Goal: Check status

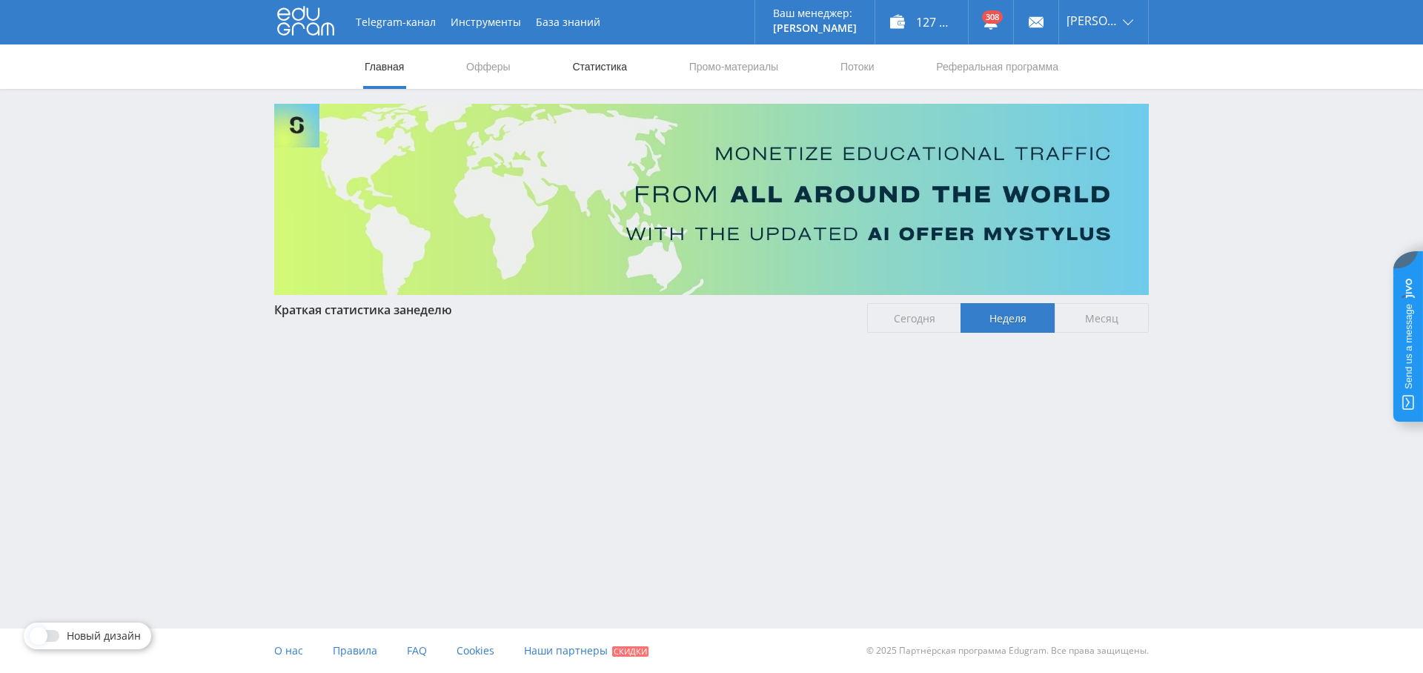
click at [604, 72] on link "Статистика" at bounding box center [599, 66] width 58 height 44
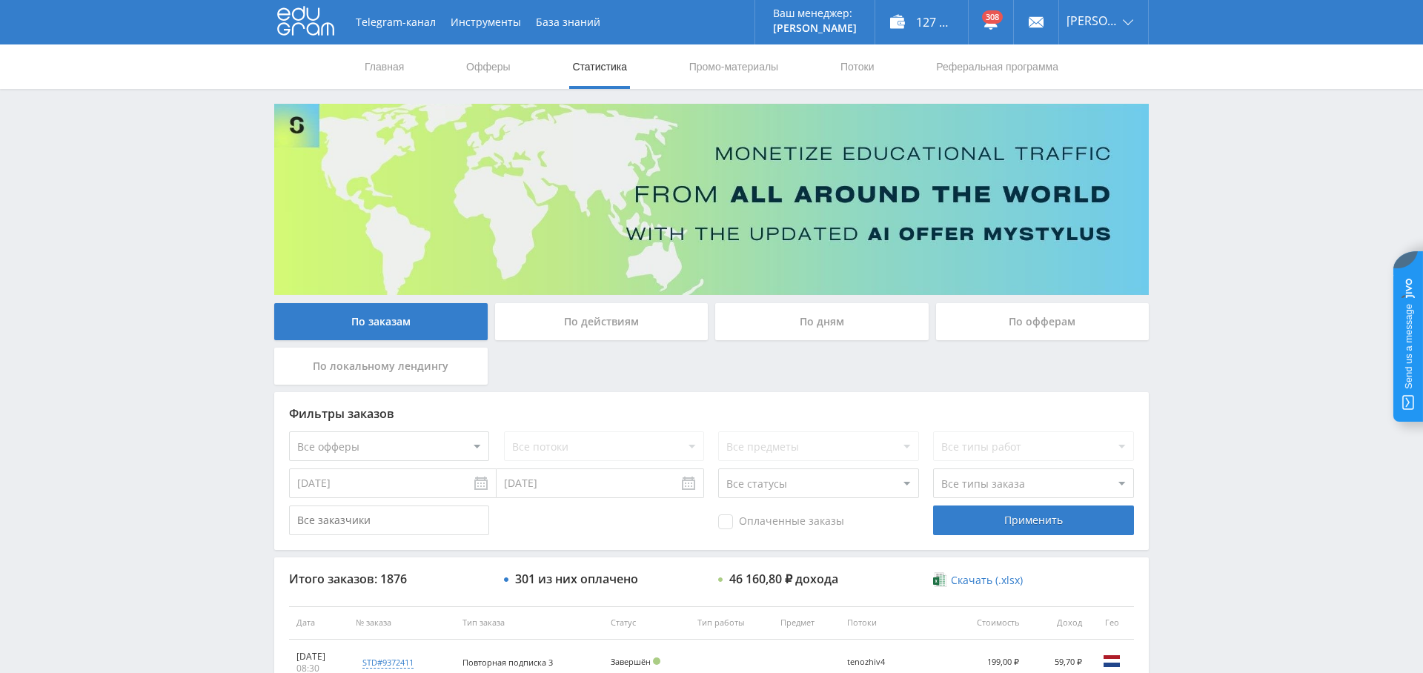
click at [839, 319] on div "По дням" at bounding box center [821, 321] width 213 height 37
click at [0, 0] on input "По дням" at bounding box center [0, 0] width 0 height 0
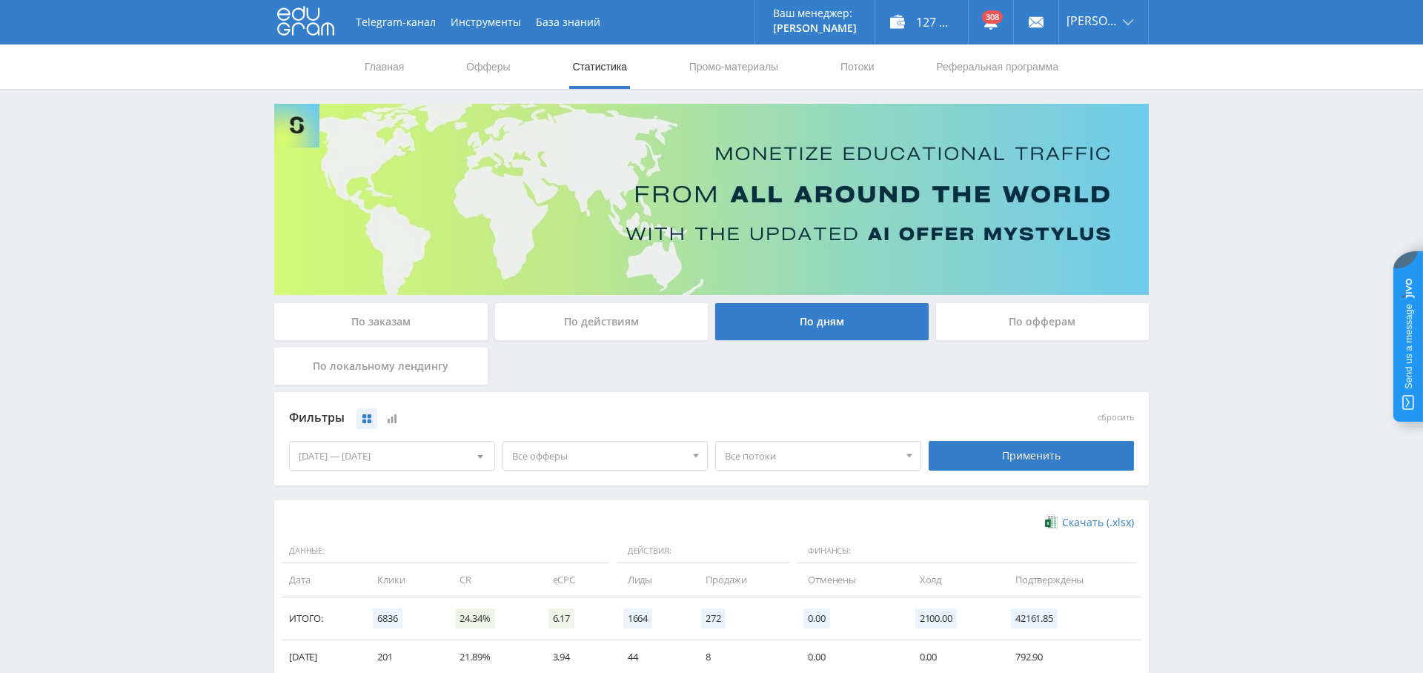
scroll to position [179, 0]
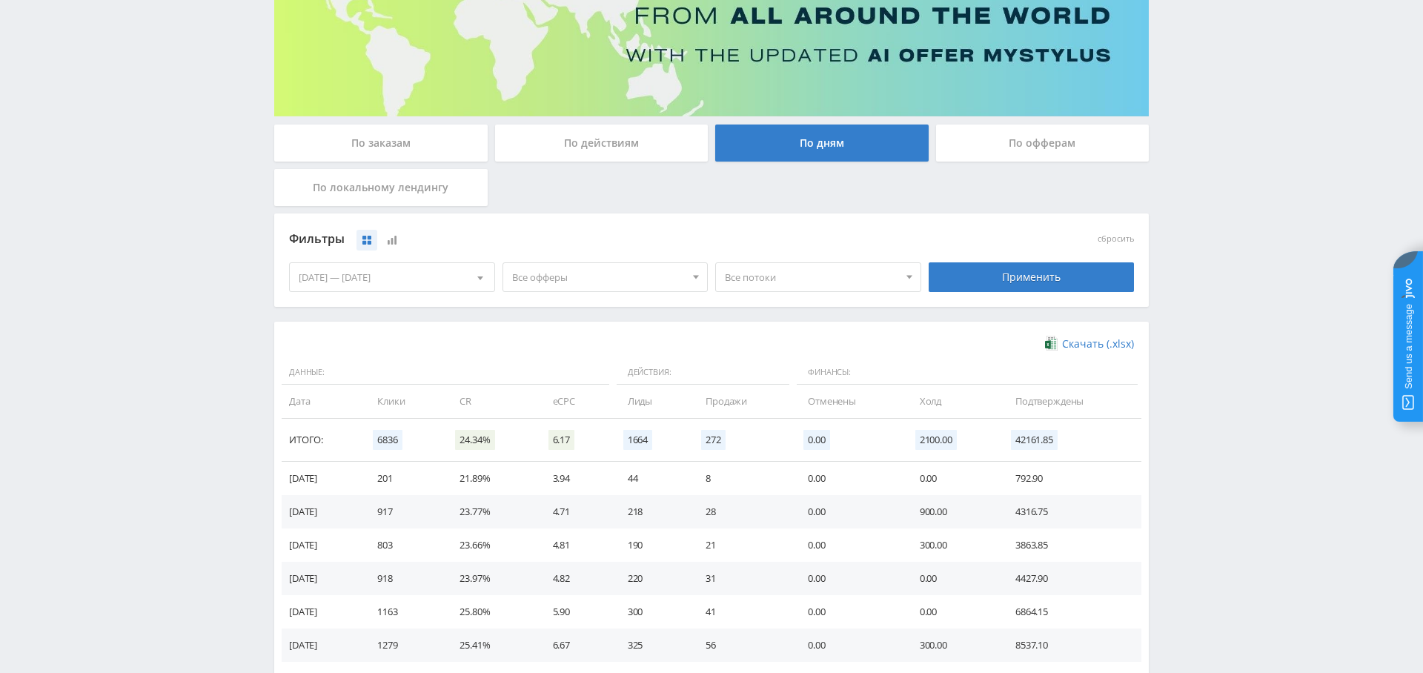
click at [616, 275] on span "Все офферы" at bounding box center [598, 277] width 173 height 28
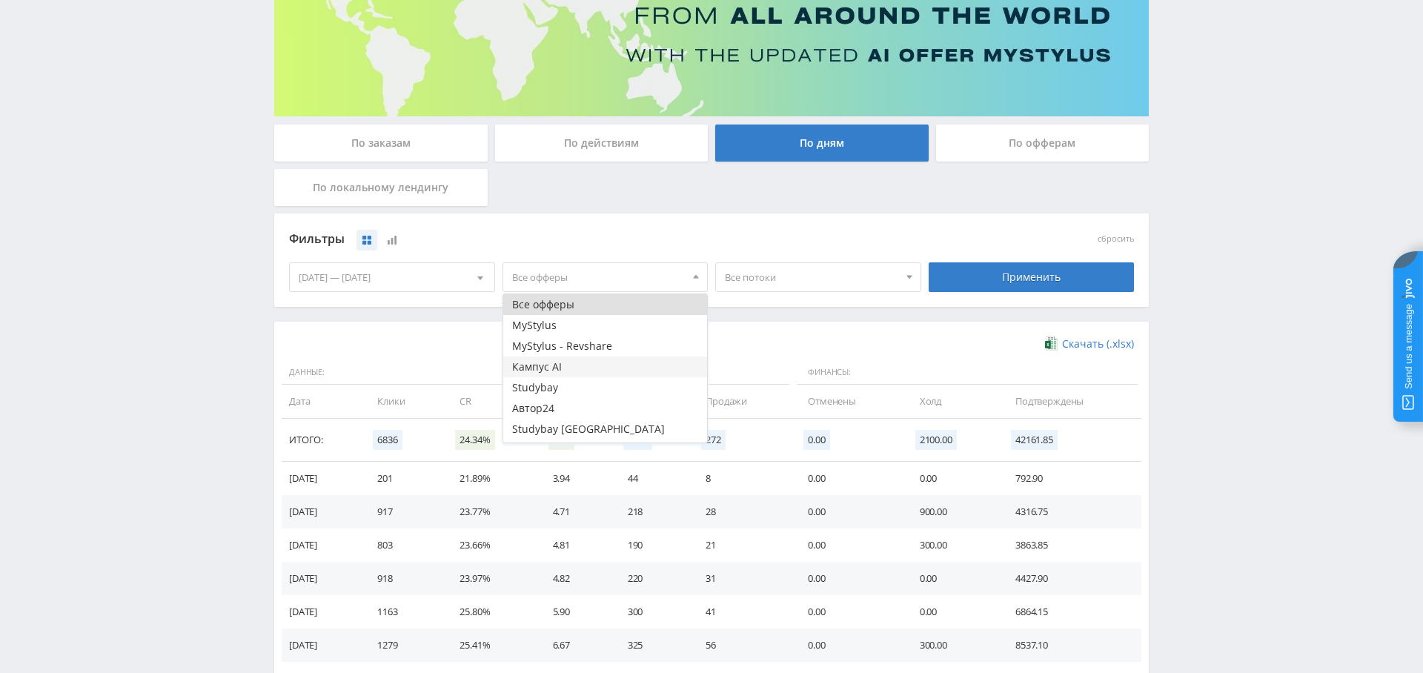
scroll to position [18, 0]
click at [602, 429] on button "Study AI (RevShare)" at bounding box center [605, 432] width 204 height 21
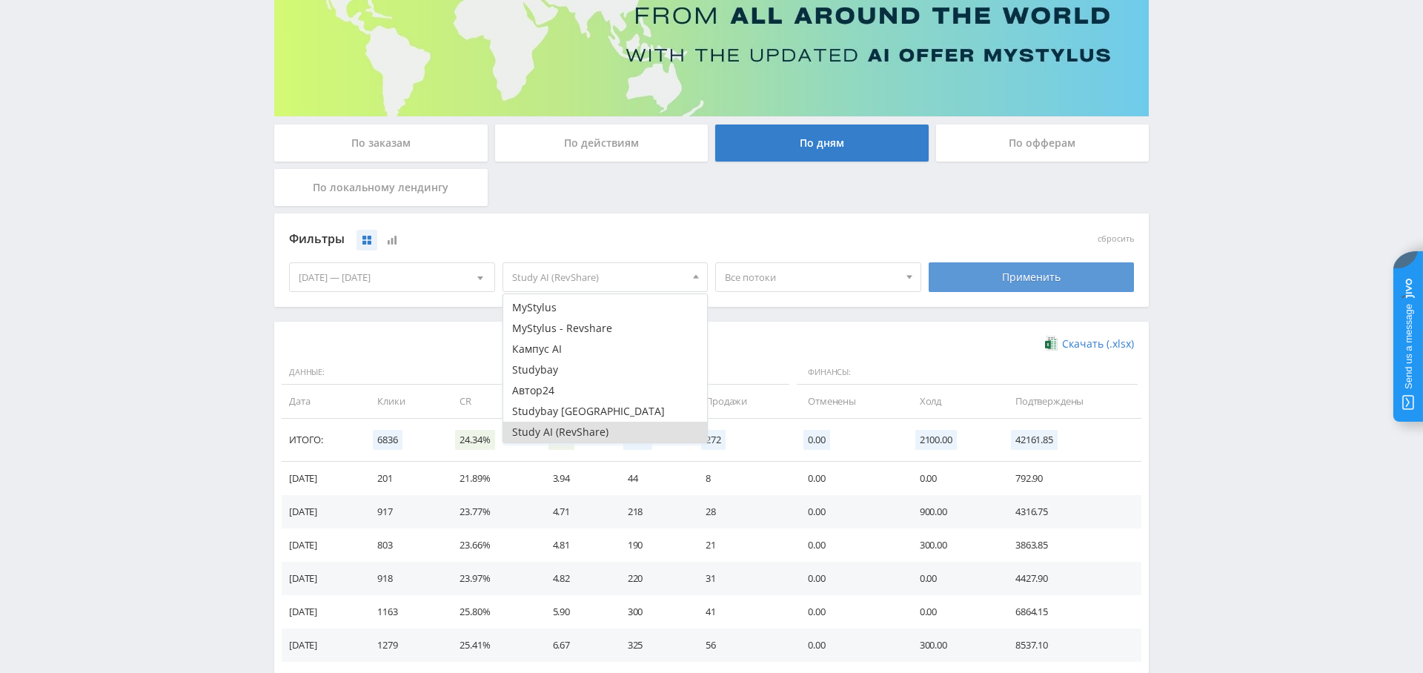
click at [1016, 264] on div "Применить" at bounding box center [1031, 277] width 206 height 30
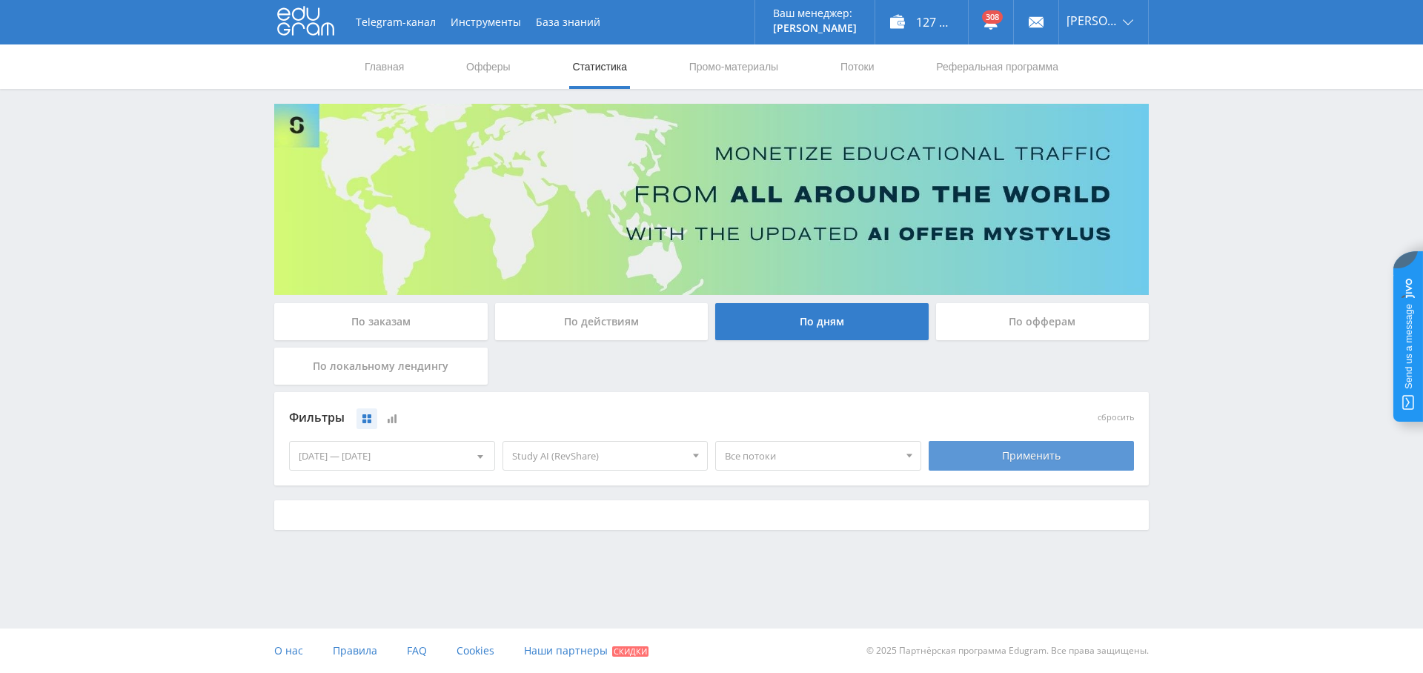
scroll to position [0, 0]
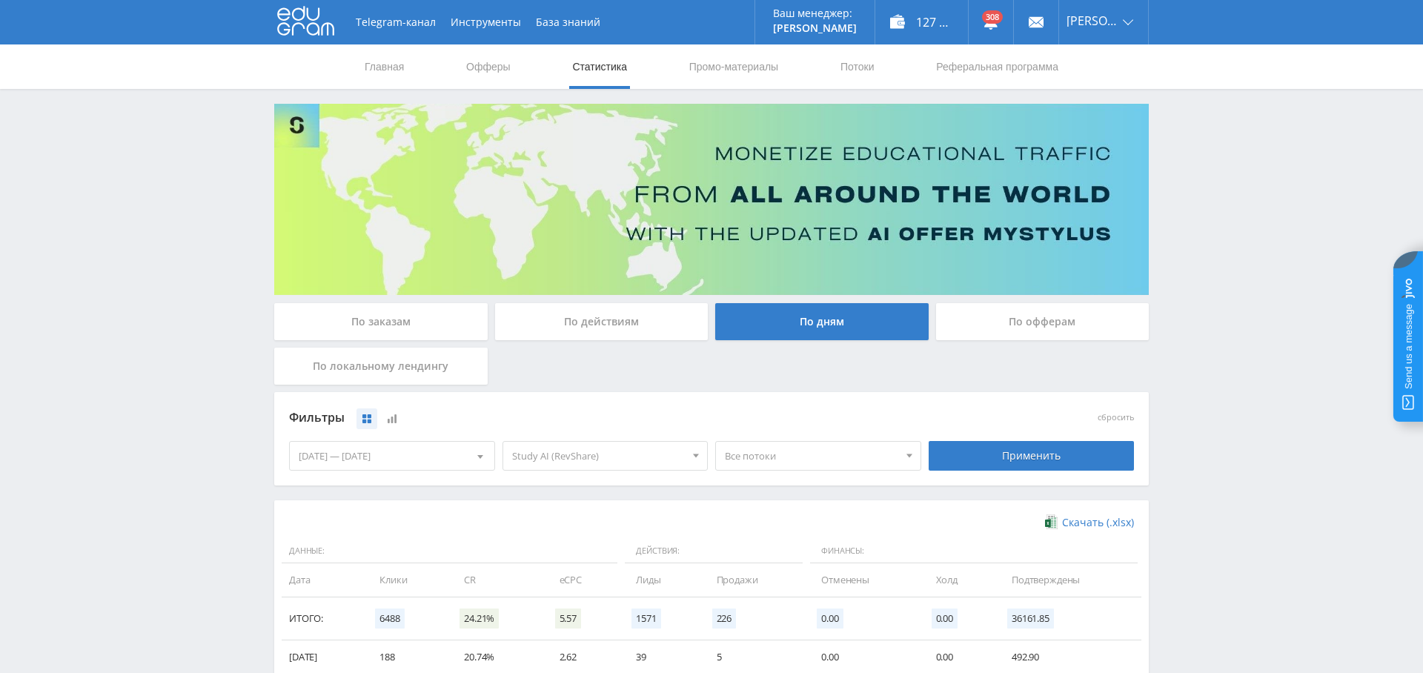
click at [398, 449] on div "[DATE] — [DATE]" at bounding box center [392, 456] width 204 height 28
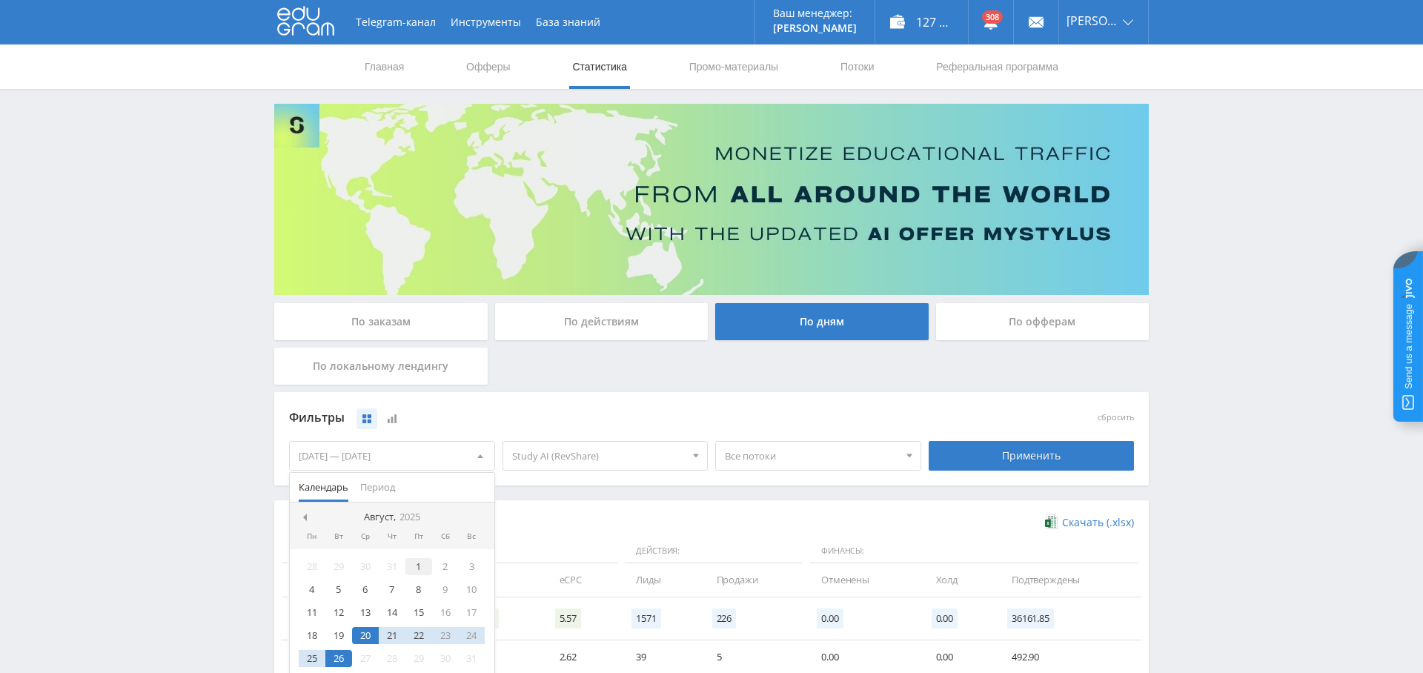
click at [422, 558] on div "1" at bounding box center [418, 566] width 27 height 17
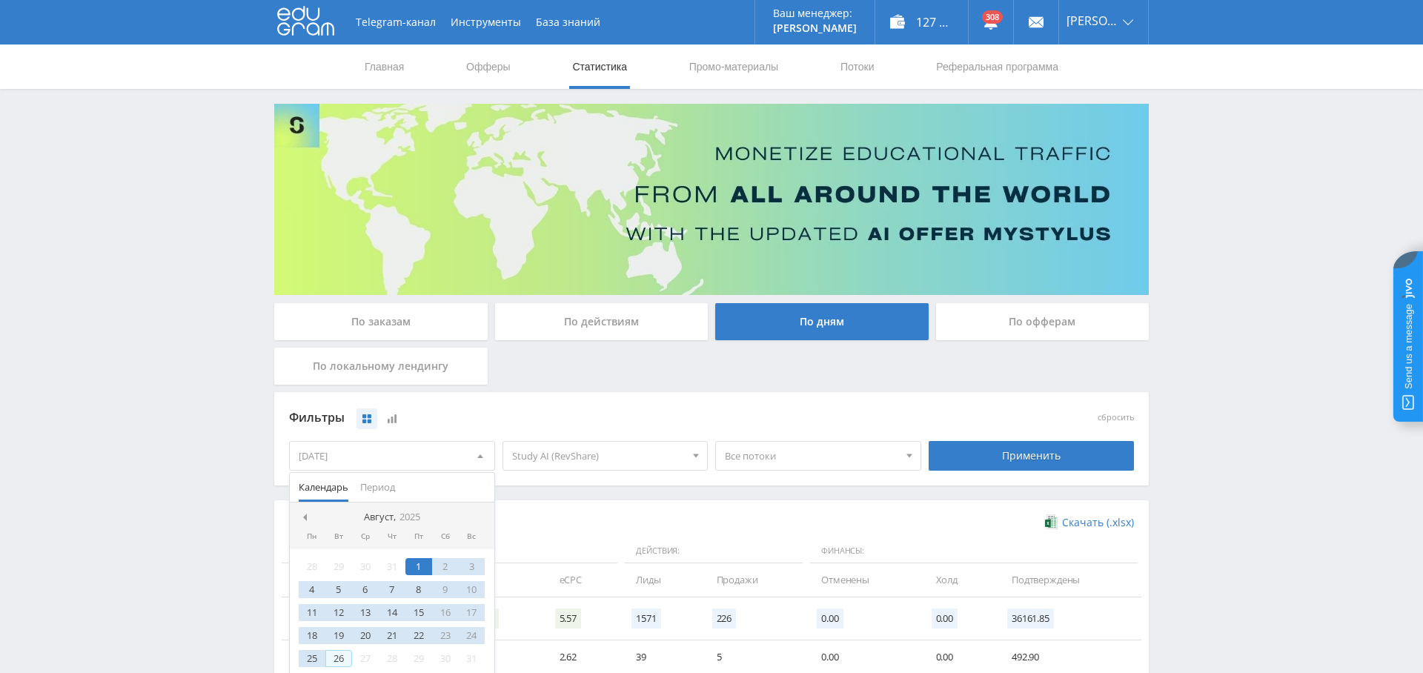
click at [345, 653] on div "26" at bounding box center [338, 658] width 27 height 17
click at [682, 394] on div "Фильтры сбросить [DATE] — [DATE] Календарь Период [PERSON_NAME], 2025 Пн Вт Ср …" at bounding box center [711, 438] width 874 height 93
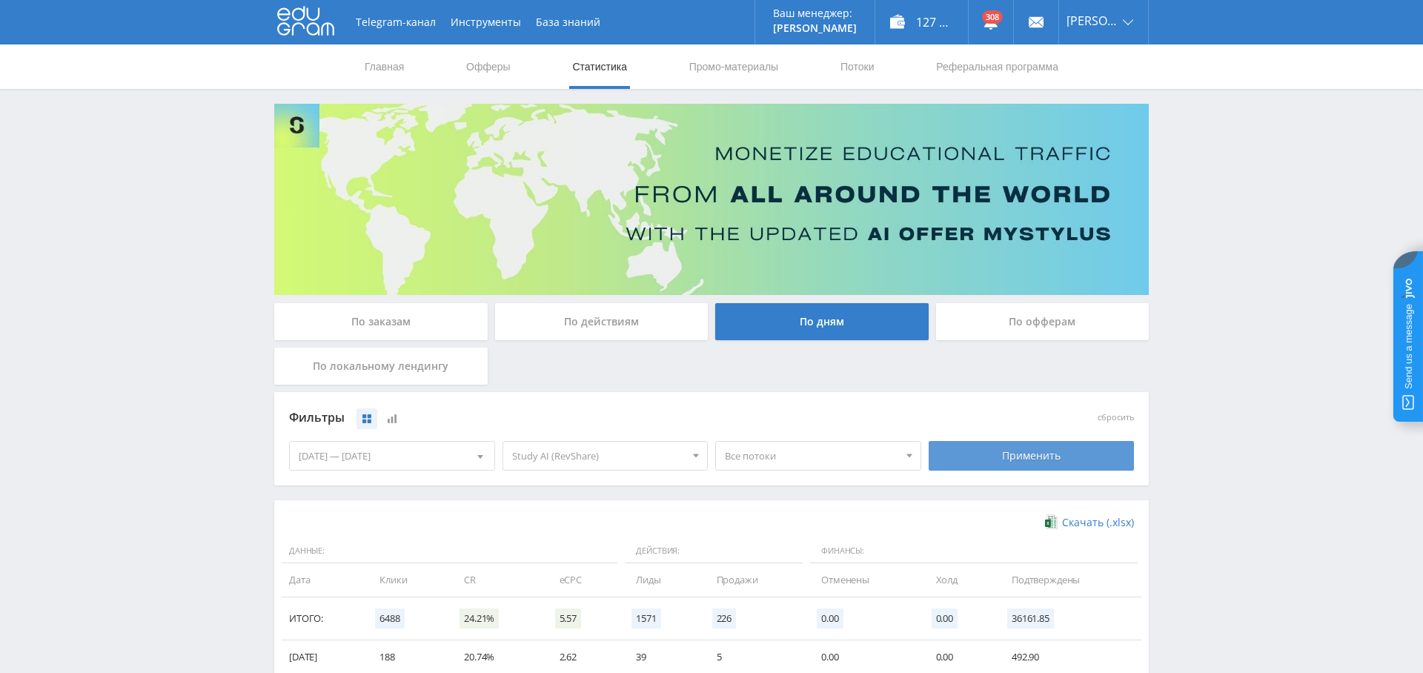
click at [1049, 450] on div "Применить" at bounding box center [1031, 456] width 206 height 30
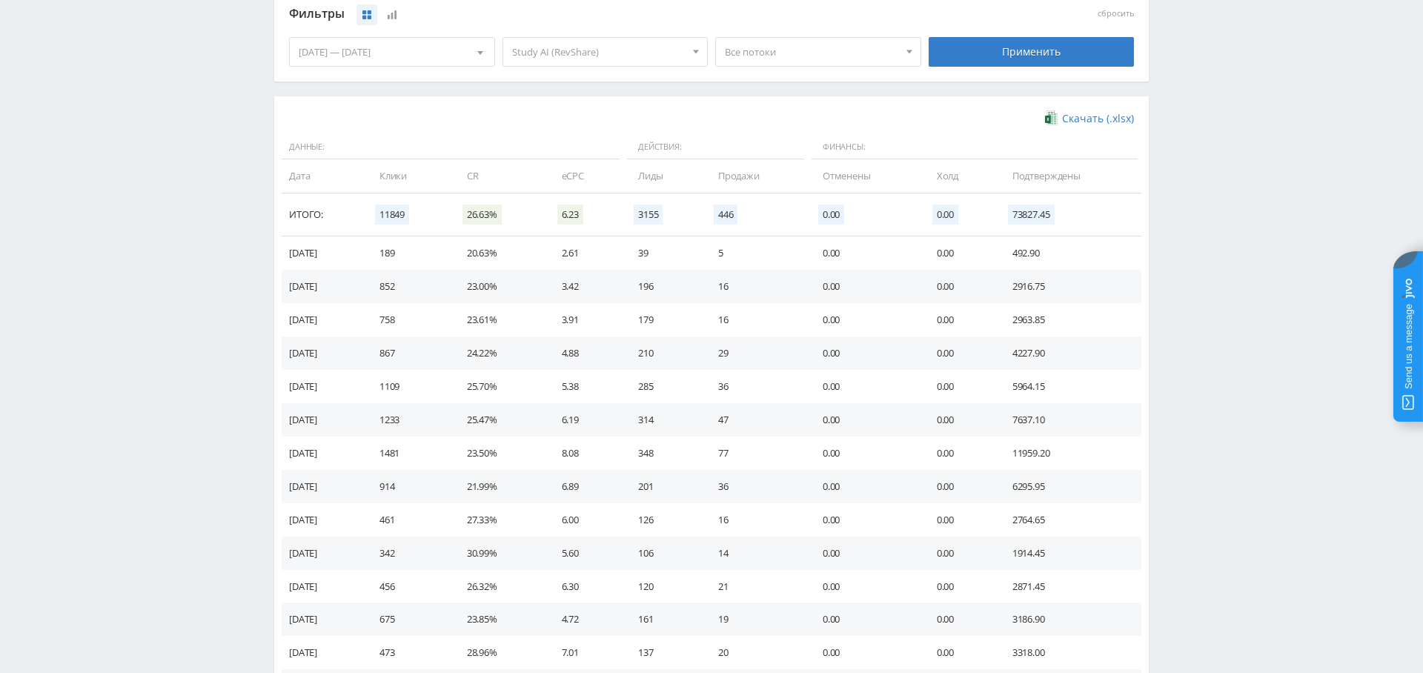
scroll to position [400, 0]
click at [1034, 458] on td "11959.20" at bounding box center [1069, 456] width 144 height 33
click at [1034, 419] on td "7637.10" at bounding box center [1069, 423] width 144 height 33
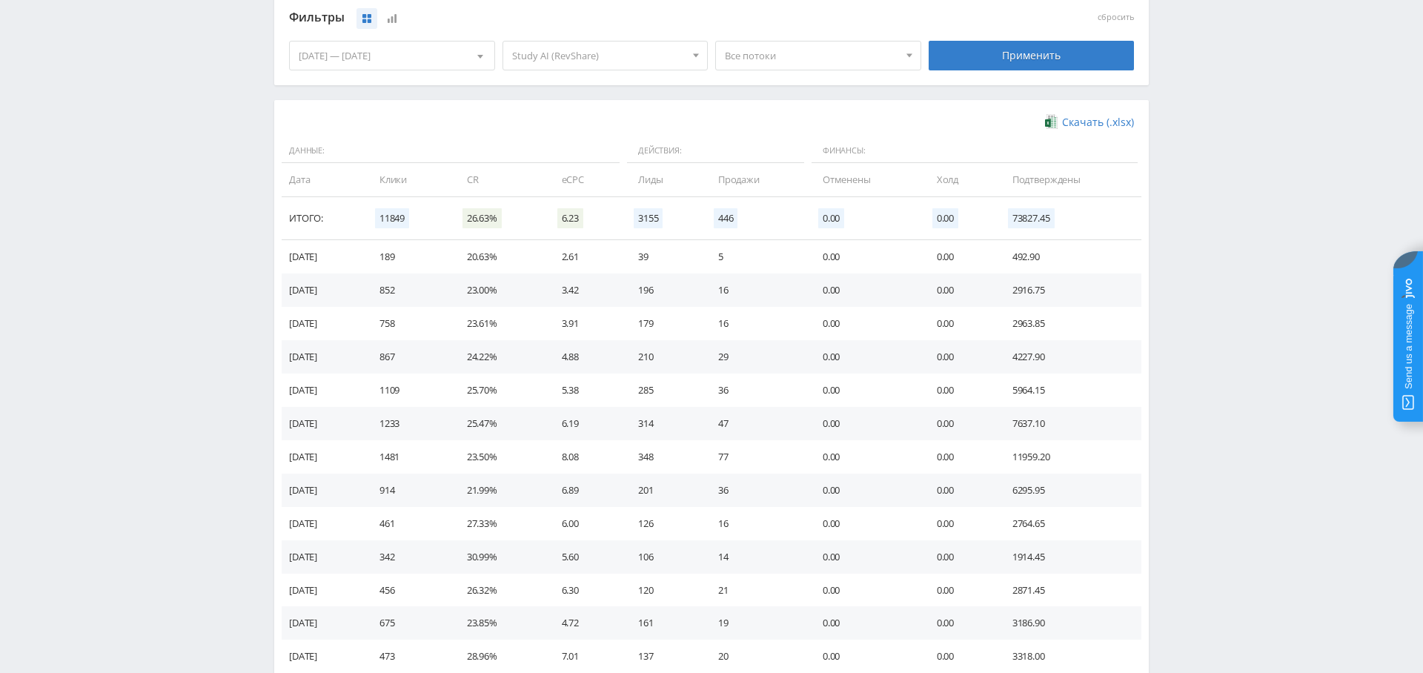
click at [1031, 382] on td "5964.15" at bounding box center [1069, 389] width 144 height 33
click at [1034, 356] on td "4227.90" at bounding box center [1069, 356] width 144 height 33
click at [1034, 325] on td "2963.85" at bounding box center [1069, 323] width 144 height 33
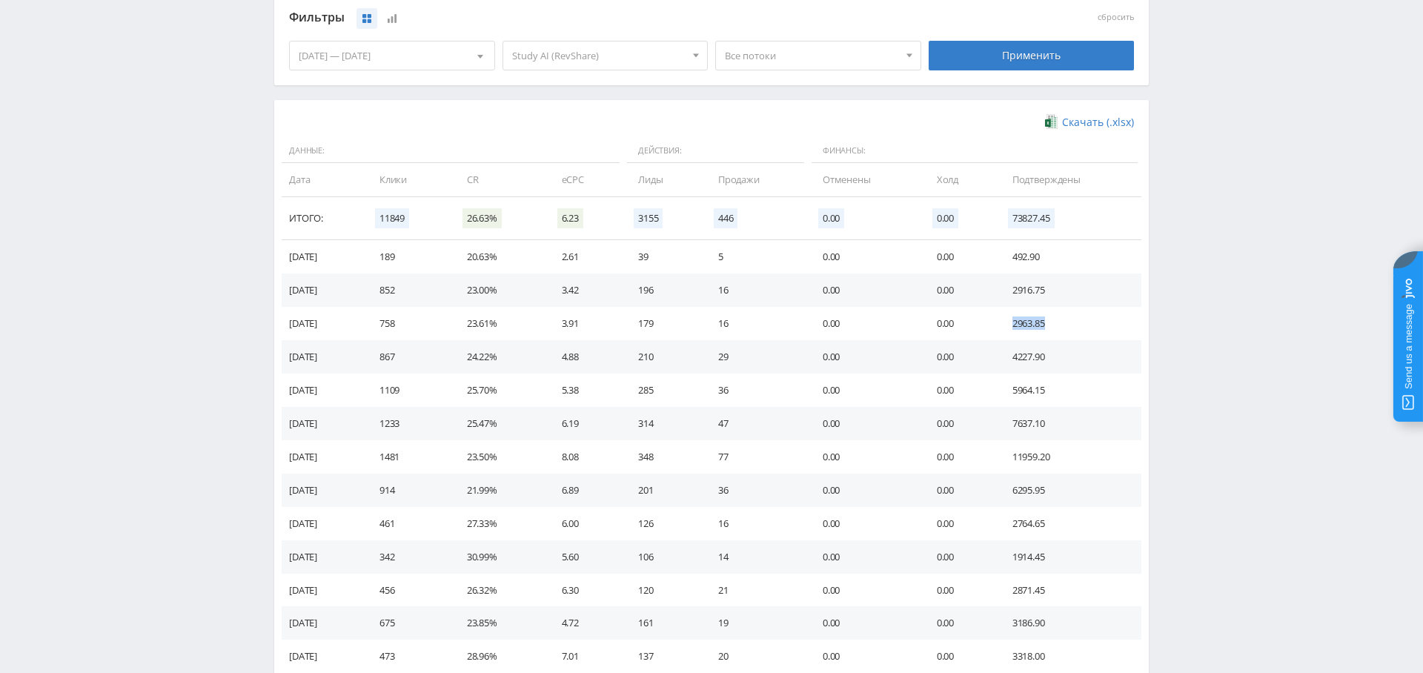
click at [1034, 325] on td "2963.85" at bounding box center [1069, 323] width 144 height 33
click at [1035, 289] on td "2916.75" at bounding box center [1069, 289] width 144 height 33
click at [1029, 450] on td "11959.20" at bounding box center [1069, 456] width 144 height 33
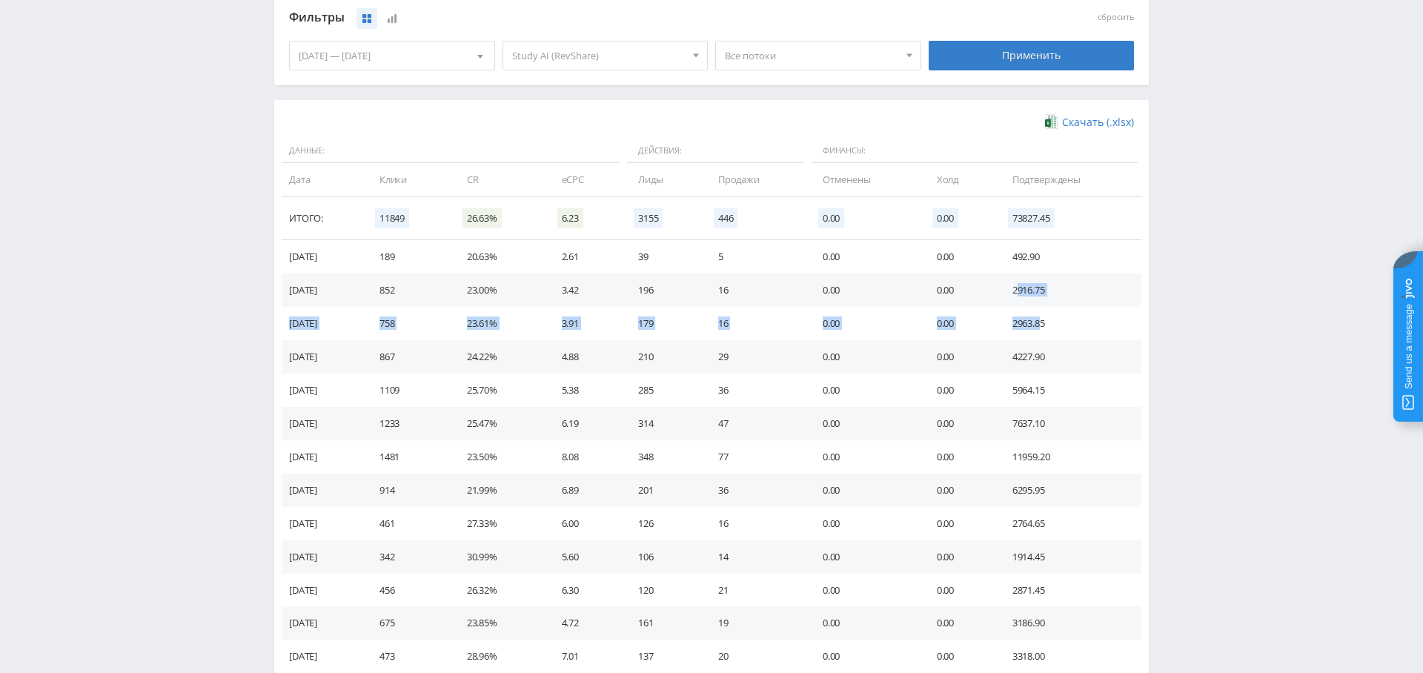
drag, startPoint x: 1046, startPoint y: 325, endPoint x: 1022, endPoint y: 289, distance: 42.7
click at [1022, 289] on tbody "[DATE] 189 20.63% 2.61 39 5 0.00 0.00 492.90 [DATE] 852 23.00% 3.42 196 16 0.00…" at bounding box center [711, 573] width 859 height 666
click at [1008, 305] on td "2916.75" at bounding box center [1069, 289] width 144 height 33
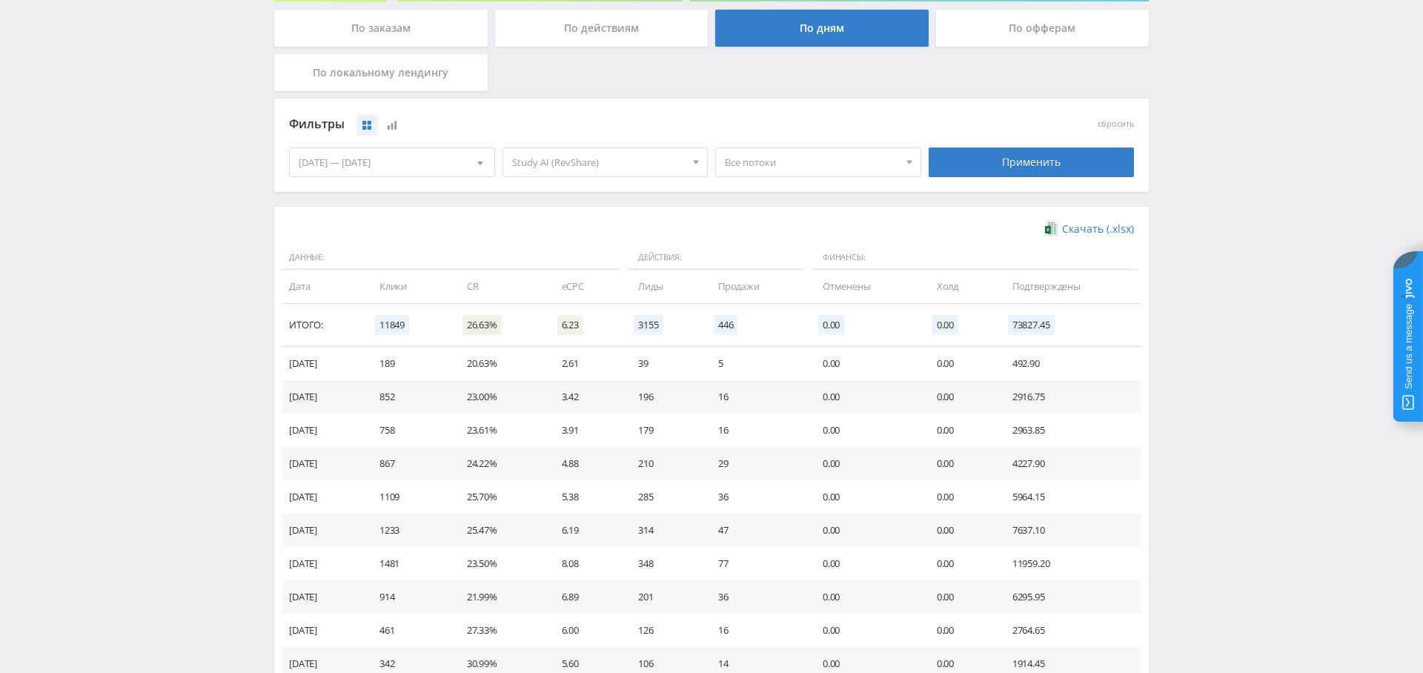
scroll to position [0, 0]
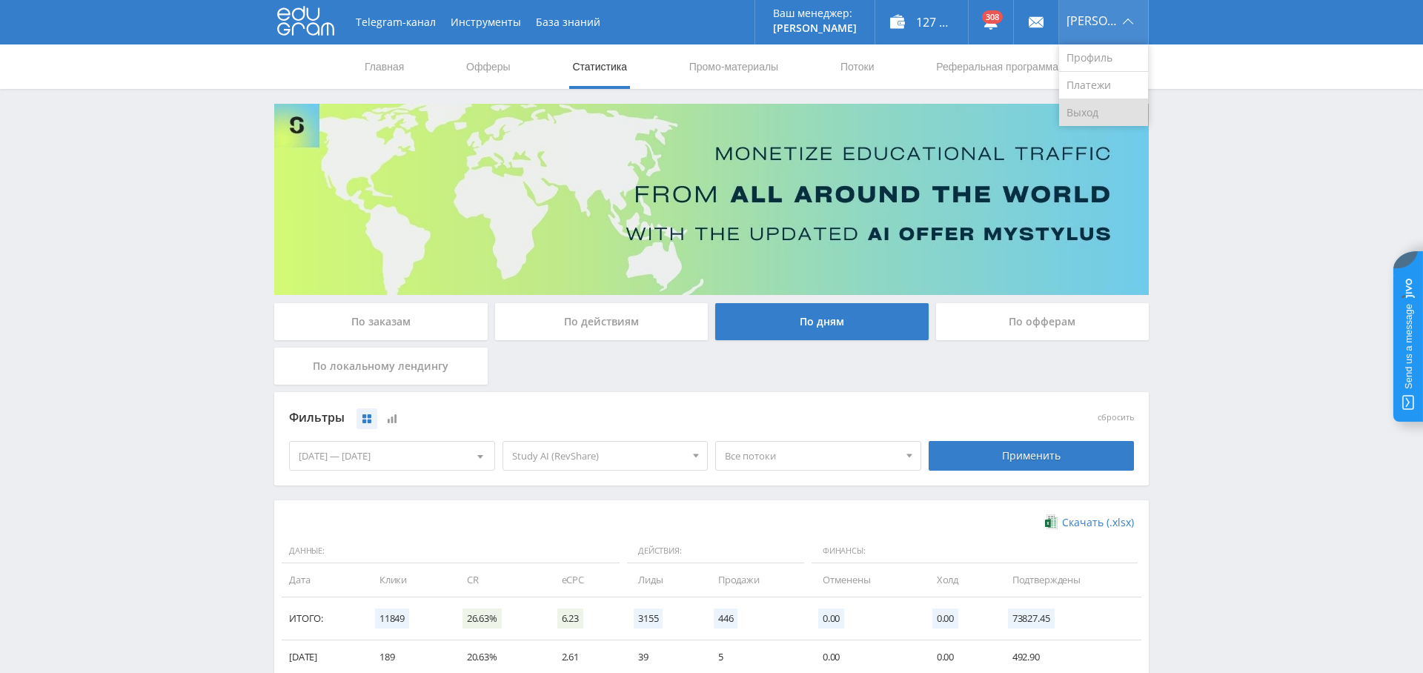
click at [1115, 118] on link "Выход" at bounding box center [1103, 112] width 89 height 27
